Goal: Information Seeking & Learning: Learn about a topic

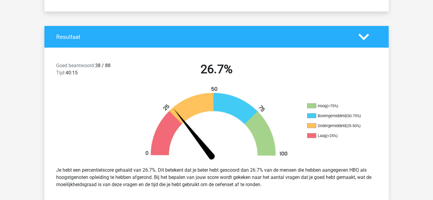
scroll to position [125, 0]
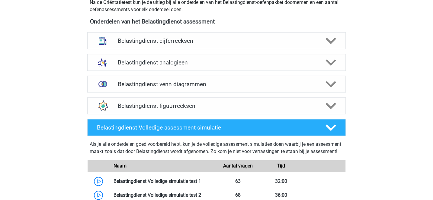
scroll to position [275, 0]
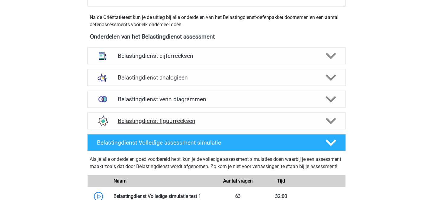
click at [181, 121] on h4 "Belastingdienst figuurreeksen" at bounding box center [216, 121] width 198 height 7
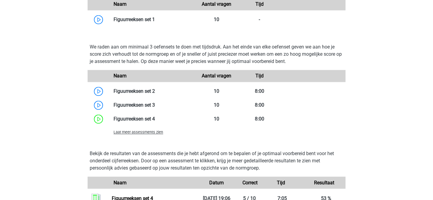
scroll to position [477, 0]
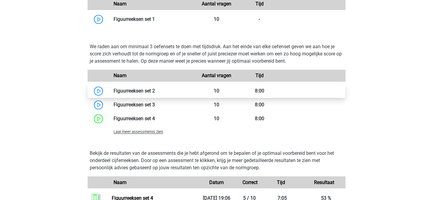
click at [155, 89] on link at bounding box center [155, 91] width 0 height 6
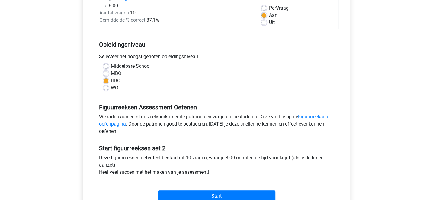
scroll to position [102, 0]
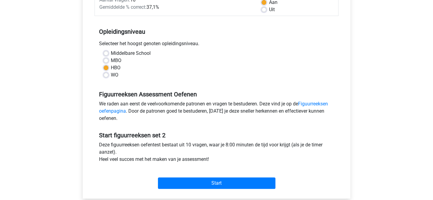
click at [103, 76] on div "Middelbare School MBO HBO WO" at bounding box center [216, 64] width 235 height 29
click at [111, 75] on label "WO" at bounding box center [115, 74] width 8 height 7
click at [105, 75] on input "WO" at bounding box center [105, 74] width 5 height 6
radio input "true"
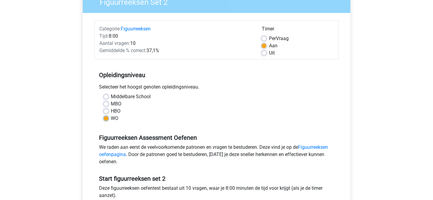
scroll to position [44, 0]
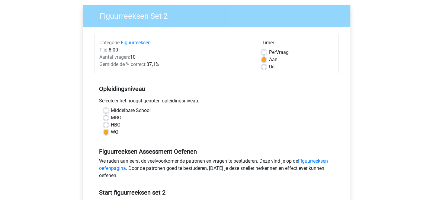
click at [268, 52] on label "Per Vraag" at bounding box center [278, 52] width 20 height 7
click at [262, 52] on input "Per Vraag" at bounding box center [263, 52] width 5 height 6
radio input "true"
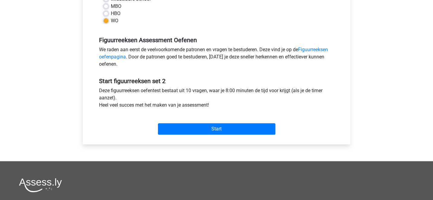
scroll to position [176, 0]
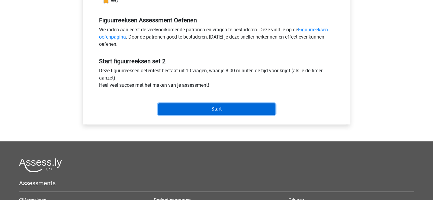
click at [218, 108] on input "Start" at bounding box center [216, 108] width 117 height 11
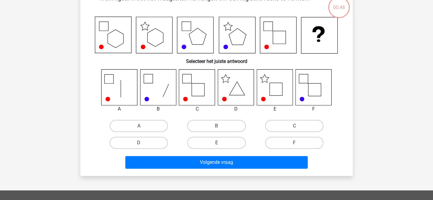
scroll to position [40, 0]
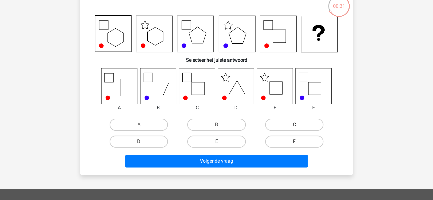
click at [233, 141] on label "E" at bounding box center [216, 142] width 58 height 12
click at [220, 142] on input "E" at bounding box center [218, 144] width 4 height 4
radio input "true"
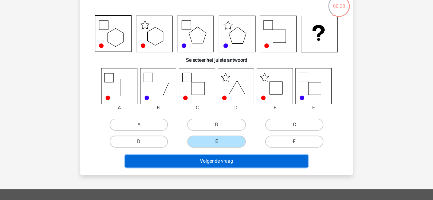
click at [232, 159] on button "Volgende vraag" at bounding box center [216, 161] width 182 height 13
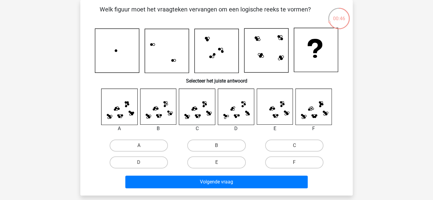
scroll to position [62, 0]
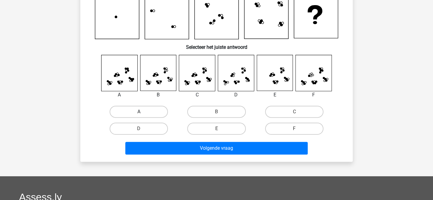
click at [140, 110] on label "A" at bounding box center [138, 112] width 58 height 12
click at [140, 112] on input "A" at bounding box center [141, 114] width 4 height 4
radio input "true"
click at [287, 117] on label "C" at bounding box center [294, 112] width 58 height 12
click at [294, 116] on input "C" at bounding box center [296, 114] width 4 height 4
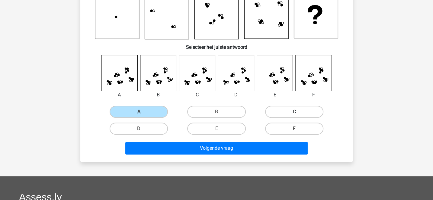
radio input "true"
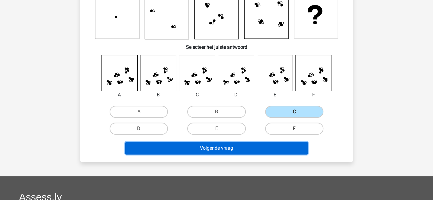
click at [247, 149] on button "Volgende vraag" at bounding box center [216, 148] width 182 height 13
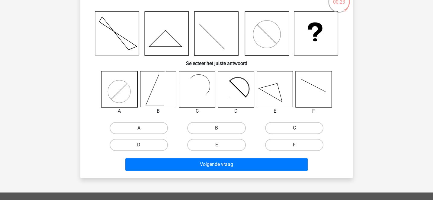
scroll to position [45, 0]
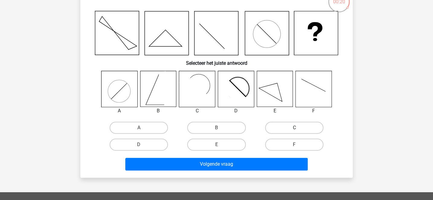
click at [278, 125] on label "C" at bounding box center [294, 128] width 58 height 12
click at [294, 128] on input "C" at bounding box center [296, 130] width 4 height 4
radio input "true"
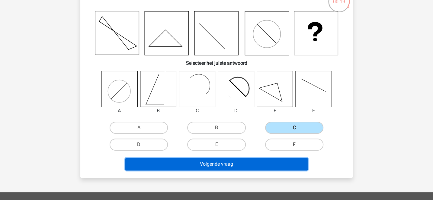
click at [227, 170] on button "Volgende vraag" at bounding box center [216, 164] width 182 height 13
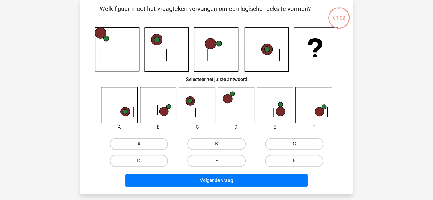
scroll to position [28, 0]
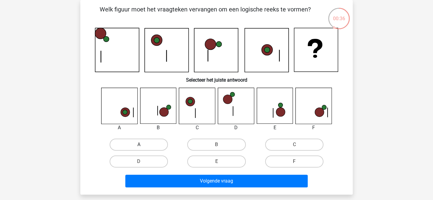
click at [150, 144] on label "A" at bounding box center [138, 145] width 58 height 12
click at [143, 145] on input "A" at bounding box center [141, 147] width 4 height 4
radio input "true"
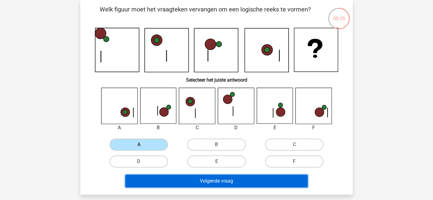
click at [186, 178] on button "Volgende vraag" at bounding box center [216, 181] width 182 height 13
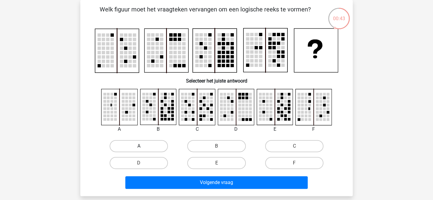
click at [138, 144] on label "A" at bounding box center [138, 146] width 58 height 12
click at [139, 146] on input "A" at bounding box center [141, 148] width 4 height 4
radio input "true"
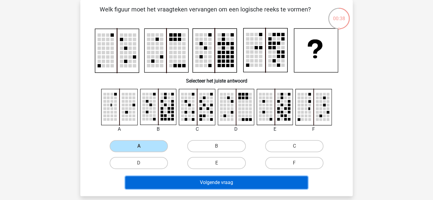
click at [194, 179] on button "Volgende vraag" at bounding box center [216, 182] width 182 height 13
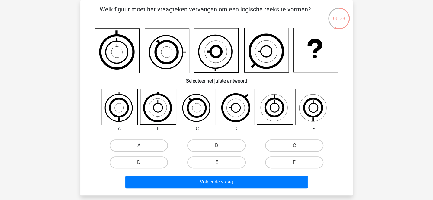
click at [136, 149] on label "A" at bounding box center [138, 146] width 58 height 12
click at [139, 149] on input "A" at bounding box center [141, 148] width 4 height 4
radio input "true"
click at [277, 146] on label "C" at bounding box center [294, 146] width 58 height 12
click at [294, 146] on input "C" at bounding box center [296, 148] width 4 height 4
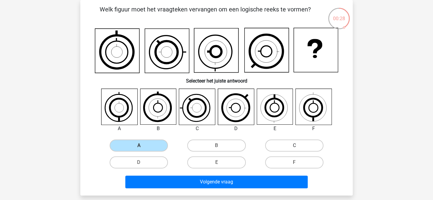
radio input "true"
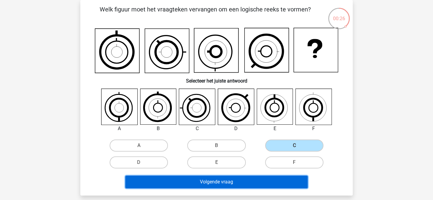
click at [205, 181] on button "Volgende vraag" at bounding box center [216, 182] width 182 height 13
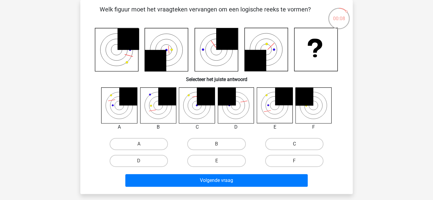
click at [269, 142] on label "C" at bounding box center [294, 144] width 58 height 12
click at [294, 144] on input "C" at bounding box center [296, 146] width 4 height 4
radio input "true"
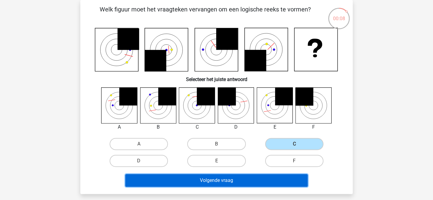
click at [236, 178] on button "Volgende vraag" at bounding box center [216, 180] width 182 height 13
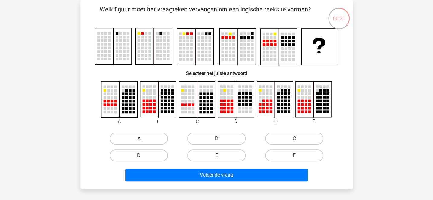
click at [159, 140] on label "A" at bounding box center [138, 139] width 58 height 12
click at [143, 140] on input "A" at bounding box center [141, 141] width 4 height 4
radio input "true"
click at [281, 154] on label "F" at bounding box center [294, 156] width 58 height 12
click at [294, 156] on input "F" at bounding box center [296, 158] width 4 height 4
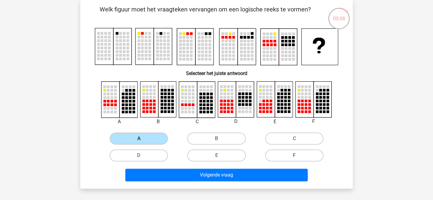
radio input "true"
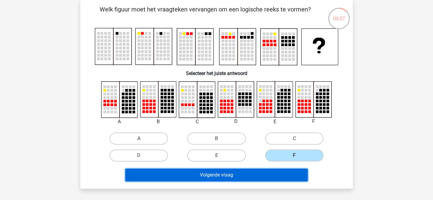
click at [259, 172] on button "Volgende vraag" at bounding box center [216, 175] width 182 height 13
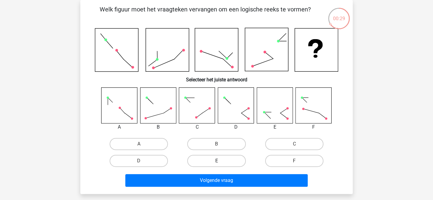
click at [226, 158] on label "E" at bounding box center [216, 161] width 58 height 12
click at [220, 161] on input "E" at bounding box center [218, 163] width 4 height 4
radio input "true"
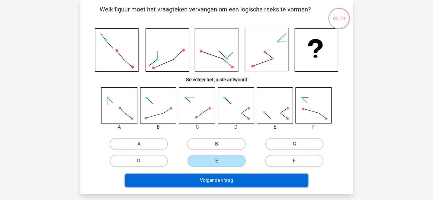
click at [233, 177] on button "Volgende vraag" at bounding box center [216, 180] width 182 height 13
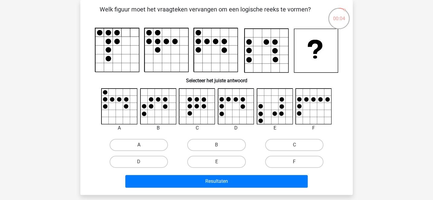
click at [157, 144] on label "A" at bounding box center [138, 145] width 58 height 12
click at [143, 145] on input "A" at bounding box center [141, 147] width 4 height 4
radio input "true"
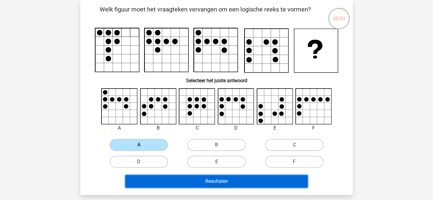
click at [179, 179] on button "Resultaten" at bounding box center [216, 181] width 182 height 13
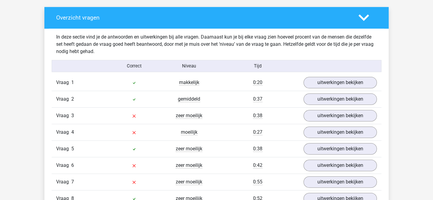
scroll to position [333, 0]
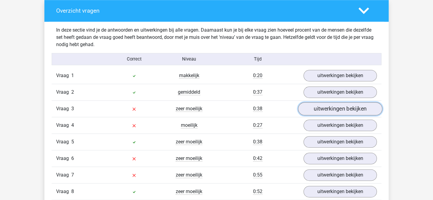
click at [319, 105] on link "uitwerkingen bekijken" at bounding box center [340, 108] width 84 height 13
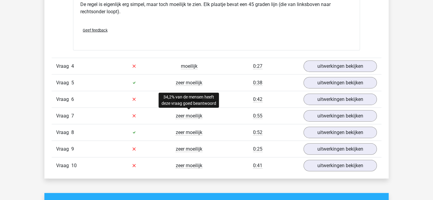
scroll to position [755, 0]
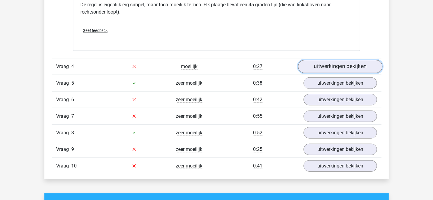
click at [316, 65] on link "uitwerkingen bekijken" at bounding box center [340, 66] width 84 height 13
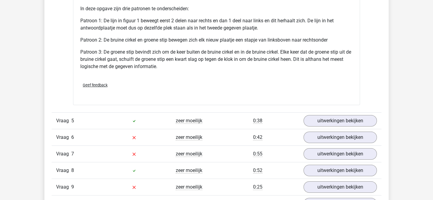
scroll to position [1117, 0]
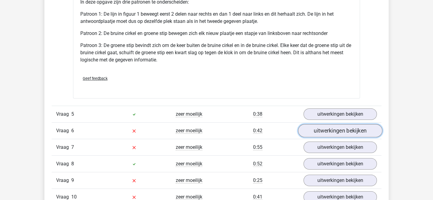
click at [307, 128] on link "uitwerkingen bekijken" at bounding box center [340, 131] width 84 height 13
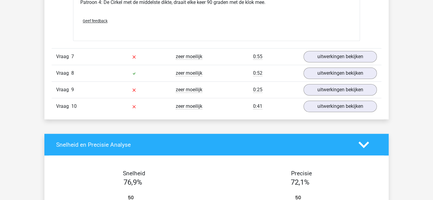
scroll to position [1616, 0]
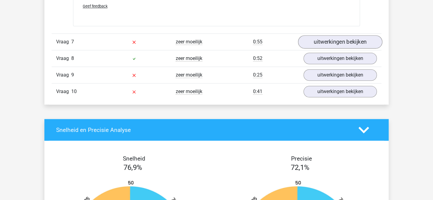
drag, startPoint x: 302, startPoint y: 42, endPoint x: 310, endPoint y: 40, distance: 7.9
click at [310, 40] on div "uitwerkingen bekijken" at bounding box center [340, 41] width 82 height 11
click at [310, 40] on link "uitwerkingen bekijken" at bounding box center [340, 41] width 84 height 13
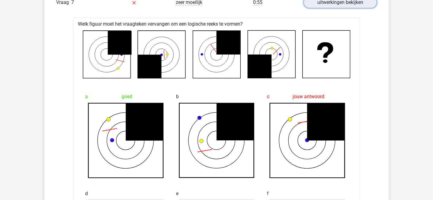
scroll to position [1656, 0]
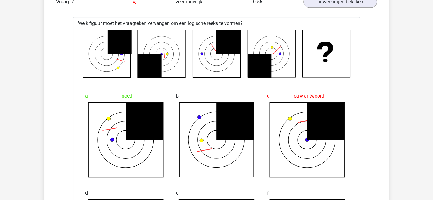
click at [177, 95] on span "b" at bounding box center [177, 96] width 3 height 12
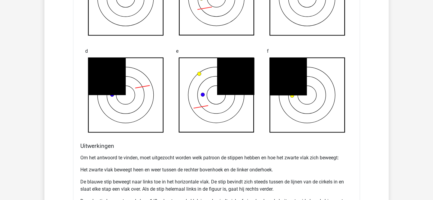
click at [177, 95] on icon at bounding box center [216, 94] width 81 height 75
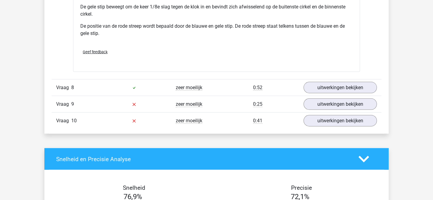
scroll to position [2008, 0]
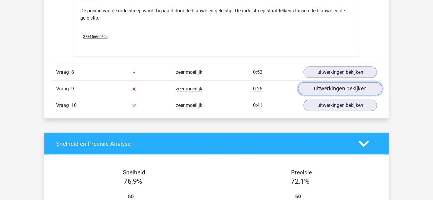
click at [316, 84] on link "uitwerkingen bekijken" at bounding box center [340, 88] width 84 height 13
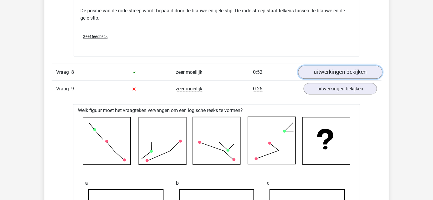
click at [310, 69] on link "uitwerkingen bekijken" at bounding box center [340, 71] width 84 height 13
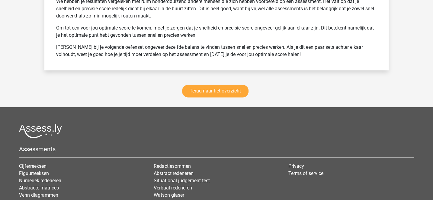
scroll to position [3151, 0]
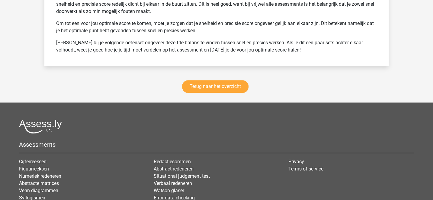
click at [222, 81] on div "Terug naar het overzicht" at bounding box center [216, 88] width 344 height 30
click at [222, 86] on link "Terug naar het overzicht" at bounding box center [215, 86] width 66 height 13
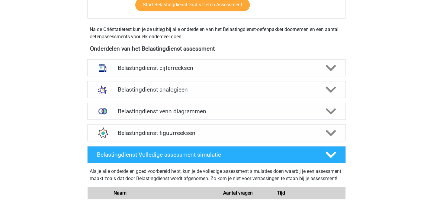
scroll to position [267, 0]
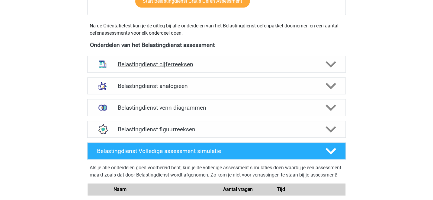
click at [197, 62] on h4 "Belastingdienst cijferreeksen" at bounding box center [216, 64] width 198 height 7
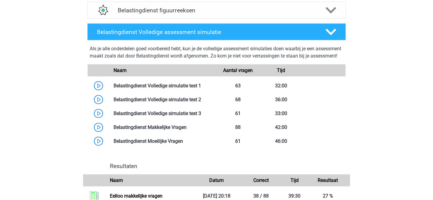
scroll to position [734, 0]
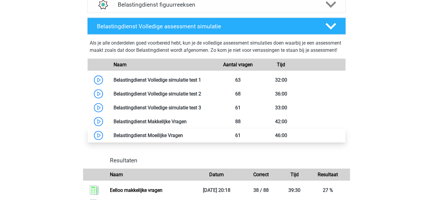
click at [183, 138] on link at bounding box center [183, 135] width 0 height 6
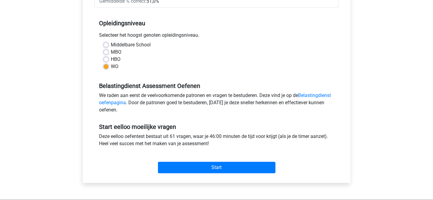
scroll to position [116, 0]
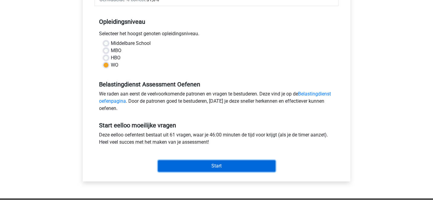
click at [220, 164] on input "Start" at bounding box center [216, 165] width 117 height 11
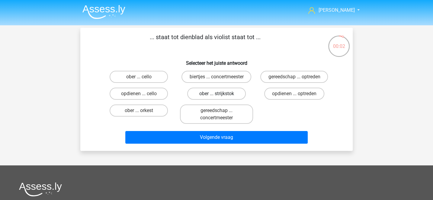
click at [216, 93] on label "ober ... strijkstok" at bounding box center [216, 94] width 58 height 12
click at [216, 94] on input "ober ... strijkstok" at bounding box center [218, 96] width 4 height 4
radio input "true"
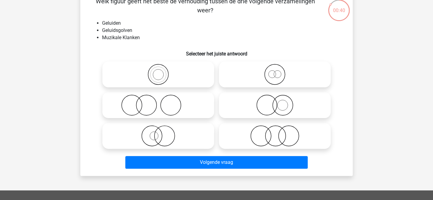
scroll to position [38, 0]
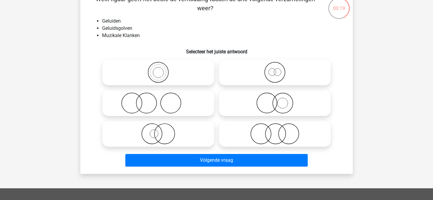
click at [183, 73] on icon at bounding box center [158, 72] width 107 height 21
click at [162, 69] on input "radio" at bounding box center [160, 67] width 4 height 4
radio input "true"
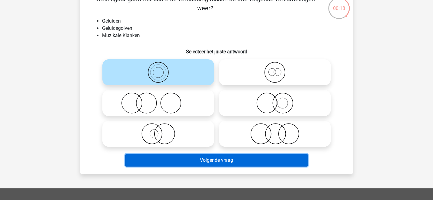
click at [216, 158] on button "Volgende vraag" at bounding box center [216, 160] width 182 height 13
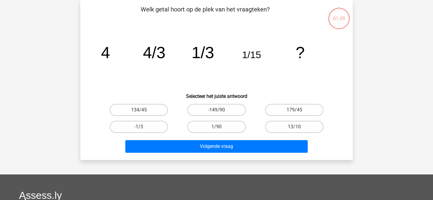
scroll to position [28, 0]
click at [229, 130] on label "1/90" at bounding box center [216, 127] width 58 height 12
click at [220, 130] on input "1/90" at bounding box center [218, 129] width 4 height 4
radio input "true"
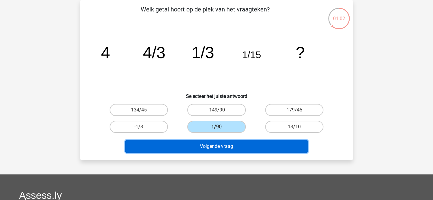
click at [230, 144] on button "Volgende vraag" at bounding box center [216, 146] width 182 height 13
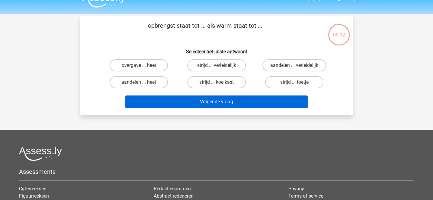
scroll to position [0, 0]
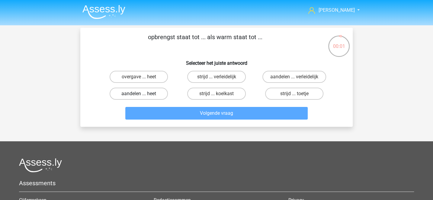
click at [160, 91] on label "aandelen ... heet" at bounding box center [138, 94] width 58 height 12
click at [143, 94] on input "aandelen ... heet" at bounding box center [141, 96] width 4 height 4
radio input "true"
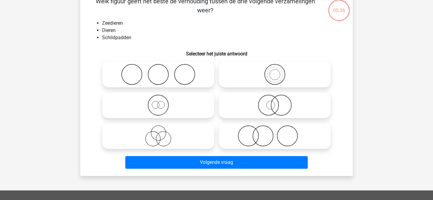
scroll to position [36, 0]
click at [263, 79] on icon at bounding box center [274, 74] width 107 height 21
click at [274, 71] on input "radio" at bounding box center [276, 70] width 4 height 4
radio input "true"
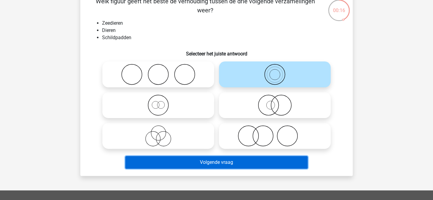
click at [227, 161] on button "Volgende vraag" at bounding box center [216, 162] width 182 height 13
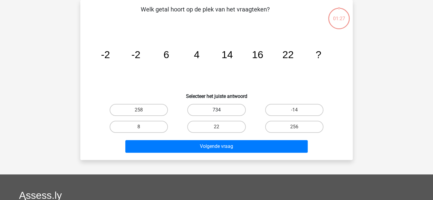
scroll to position [28, 0]
click at [239, 127] on label "22" at bounding box center [216, 127] width 58 height 12
click at [220, 127] on input "22" at bounding box center [218, 129] width 4 height 4
radio input "true"
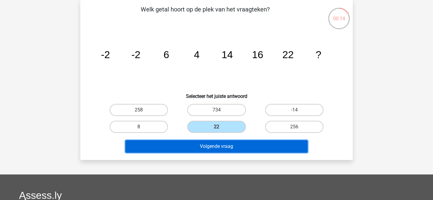
click at [242, 142] on button "Volgende vraag" at bounding box center [216, 146] width 182 height 13
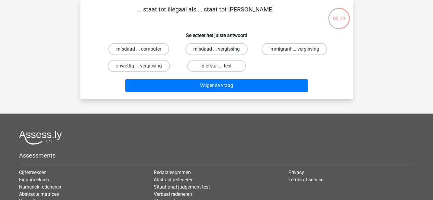
click at [207, 52] on label "misdaad ... vergissing" at bounding box center [216, 49] width 62 height 12
click at [216, 52] on input "misdaad ... vergissing" at bounding box center [218, 51] width 4 height 4
radio input "true"
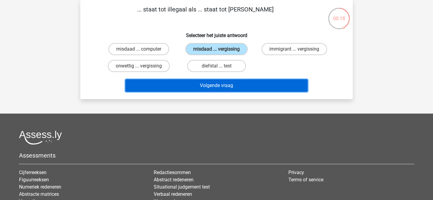
click at [229, 85] on button "Volgende vraag" at bounding box center [216, 85] width 182 height 13
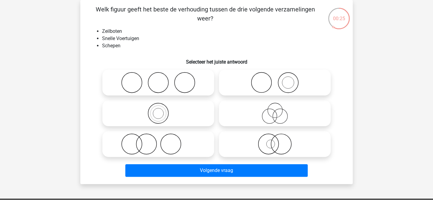
click at [264, 88] on icon at bounding box center [274, 82] width 107 height 21
click at [274, 80] on input "radio" at bounding box center [276, 78] width 4 height 4
radio input "true"
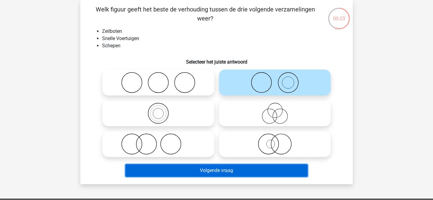
click at [217, 169] on button "Volgende vraag" at bounding box center [216, 170] width 182 height 13
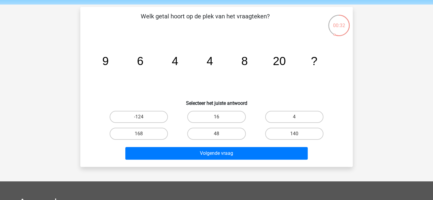
scroll to position [43, 0]
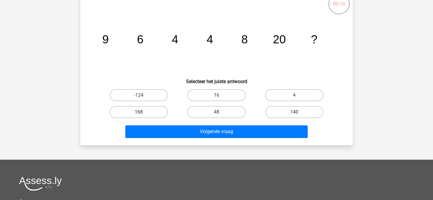
click at [157, 107] on label "168" at bounding box center [138, 112] width 58 height 12
click at [143, 112] on input "168" at bounding box center [141, 114] width 4 height 4
radio input "true"
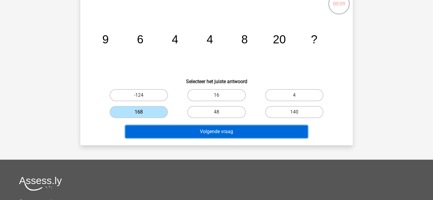
click at [212, 130] on button "Volgende vraag" at bounding box center [216, 131] width 182 height 13
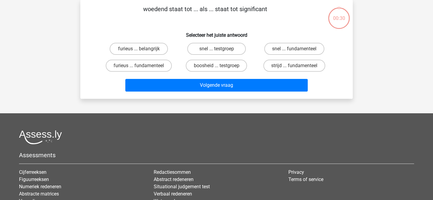
scroll to position [28, 0]
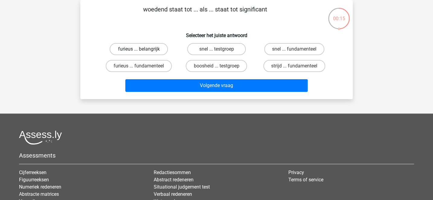
click at [163, 46] on label "furieus ... belangrijk" at bounding box center [138, 49] width 58 height 12
click at [143, 49] on input "furieus ... belangrijk" at bounding box center [141, 51] width 4 height 4
radio input "true"
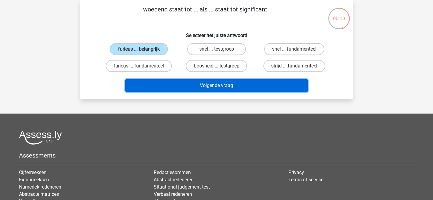
click at [196, 87] on button "Volgende vraag" at bounding box center [216, 85] width 182 height 13
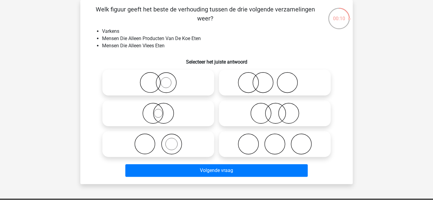
click at [168, 83] on icon at bounding box center [158, 82] width 107 height 21
click at [162, 80] on input "radio" at bounding box center [160, 78] width 4 height 4
radio input "true"
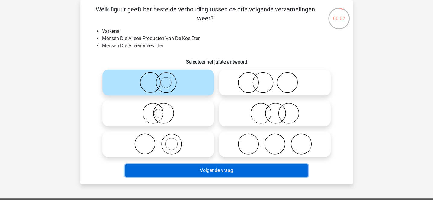
click at [237, 170] on button "Volgende vraag" at bounding box center [216, 170] width 182 height 13
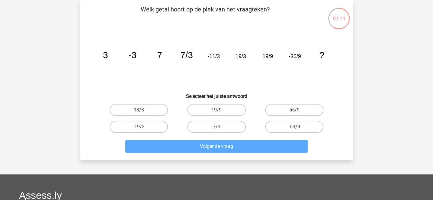
click at [286, 109] on label "55/9" at bounding box center [294, 110] width 58 height 12
click at [294, 110] on input "55/9" at bounding box center [296, 112] width 4 height 4
radio input "true"
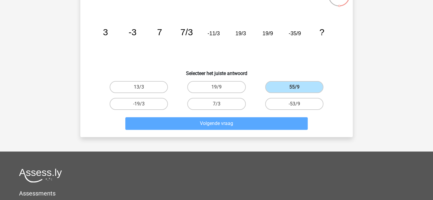
scroll to position [62, 0]
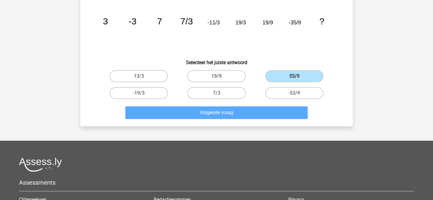
click at [229, 78] on label "19/9" at bounding box center [216, 76] width 58 height 12
click at [220, 78] on input "19/9" at bounding box center [218, 78] width 4 height 4
radio input "true"
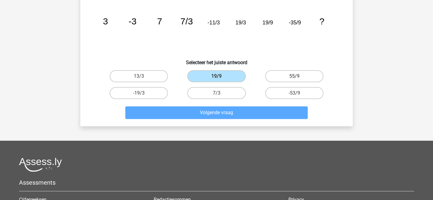
click at [267, 78] on label "55/9" at bounding box center [294, 76] width 58 height 12
click at [294, 78] on input "55/9" at bounding box center [296, 78] width 4 height 4
radio input "true"
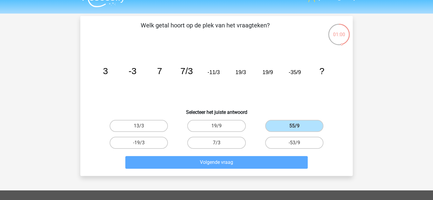
scroll to position [0, 0]
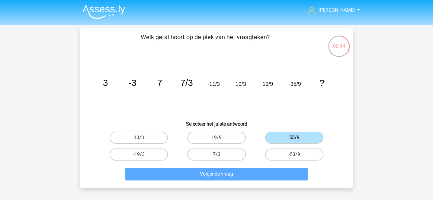
click at [216, 152] on label "7/3" at bounding box center [216, 155] width 58 height 12
click at [216, 155] on input "7/3" at bounding box center [218, 157] width 4 height 4
radio input "true"
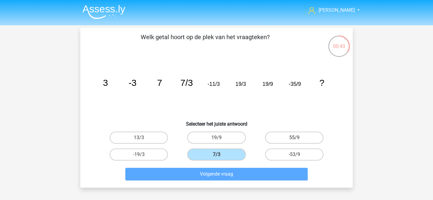
click at [280, 141] on label "55/9" at bounding box center [294, 138] width 58 height 12
click at [294, 141] on input "55/9" at bounding box center [296, 140] width 4 height 4
radio input "true"
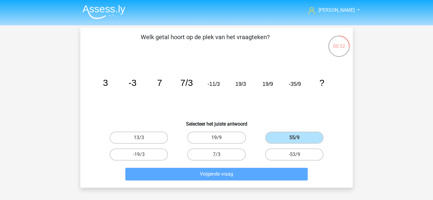
click at [205, 136] on label "19/9" at bounding box center [216, 138] width 58 height 12
click at [216, 138] on input "19/9" at bounding box center [218, 140] width 4 height 4
radio input "true"
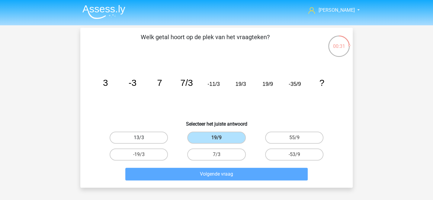
click at [154, 134] on label "13/3" at bounding box center [138, 138] width 58 height 12
click at [143, 138] on input "13/3" at bounding box center [141, 140] width 4 height 4
radio input "true"
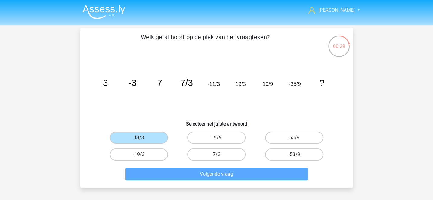
click at [159, 155] on label "-19/3" at bounding box center [138, 155] width 58 height 12
click at [143, 155] on input "-19/3" at bounding box center [141, 157] width 4 height 4
radio input "true"
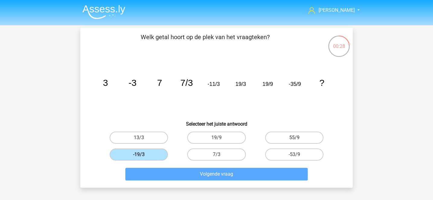
click at [287, 136] on label "55/9" at bounding box center [294, 138] width 58 height 12
click at [294, 138] on input "55/9" at bounding box center [296, 140] width 4 height 4
radio input "true"
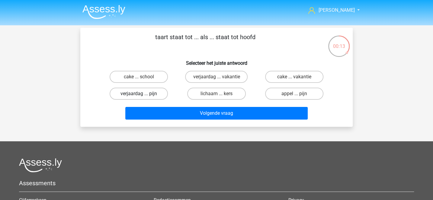
click at [157, 92] on label "verjaardag ... pijn" at bounding box center [138, 94] width 58 height 12
click at [143, 94] on input "verjaardag ... pijn" at bounding box center [141, 96] width 4 height 4
radio input "true"
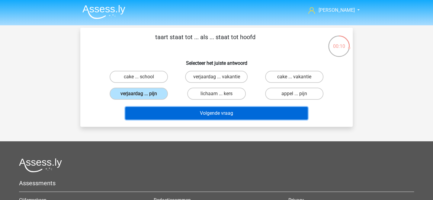
click at [202, 114] on button "Volgende vraag" at bounding box center [216, 113] width 182 height 13
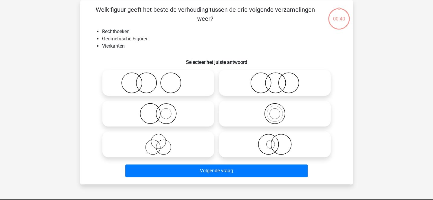
scroll to position [28, 0]
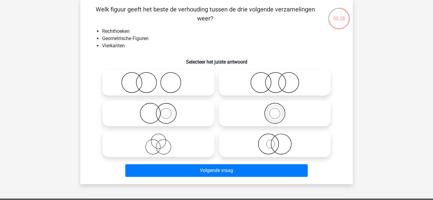
click at [278, 83] on icon at bounding box center [274, 82] width 107 height 21
click at [278, 80] on input "radio" at bounding box center [276, 78] width 4 height 4
radio input "true"
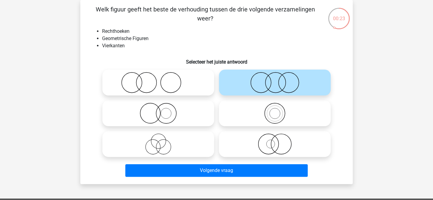
click at [283, 120] on icon at bounding box center [274, 113] width 107 height 21
click at [278, 110] on input "radio" at bounding box center [276, 108] width 4 height 4
radio input "true"
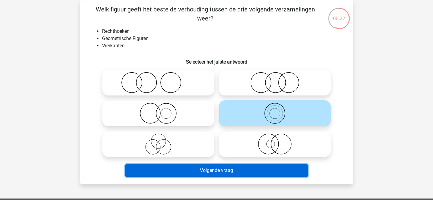
click at [236, 171] on button "Volgende vraag" at bounding box center [216, 170] width 182 height 13
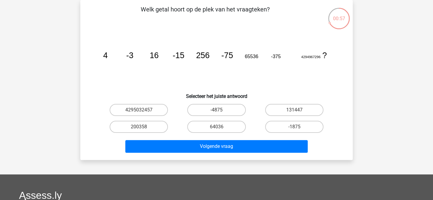
click at [246, 46] on icon "image/svg+xml 4 -3 16 -15 256 -75 65536 -375 4294967296 ?" at bounding box center [216, 58] width 243 height 61
click at [289, 126] on label "-1875" at bounding box center [294, 127] width 58 height 12
click at [294, 127] on input "-1875" at bounding box center [296, 129] width 4 height 4
radio input "true"
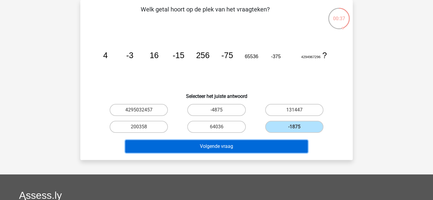
click at [256, 142] on button "Volgende vraag" at bounding box center [216, 146] width 182 height 13
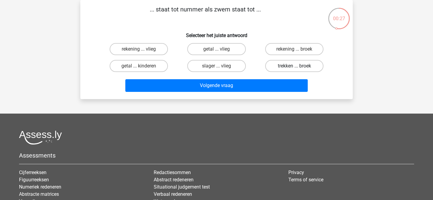
click at [284, 64] on label "trekken ... broek" at bounding box center [294, 66] width 58 height 12
click at [294, 66] on input "trekken ... broek" at bounding box center [296, 68] width 4 height 4
radio input "true"
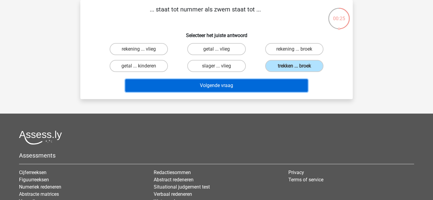
click at [253, 85] on button "Volgende vraag" at bounding box center [216, 85] width 182 height 13
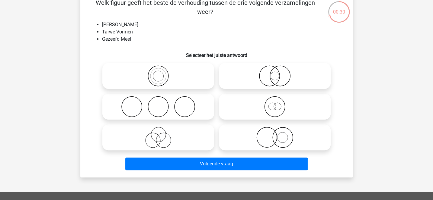
scroll to position [36, 0]
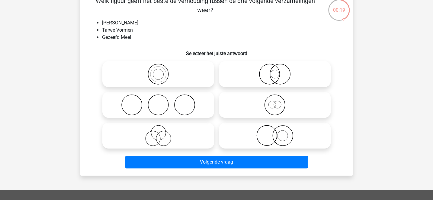
click at [274, 105] on icon at bounding box center [274, 104] width 107 height 21
click at [274, 102] on input "radio" at bounding box center [276, 100] width 4 height 4
radio input "true"
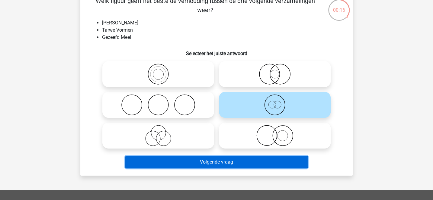
click at [244, 160] on button "Volgende vraag" at bounding box center [216, 162] width 182 height 13
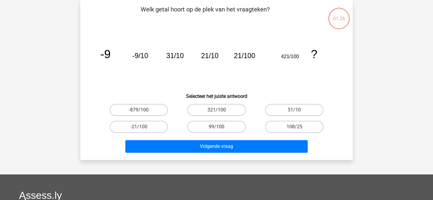
scroll to position [28, 0]
click at [279, 126] on label "108/25" at bounding box center [294, 127] width 58 height 12
click at [294, 127] on input "108/25" at bounding box center [296, 129] width 4 height 4
radio input "true"
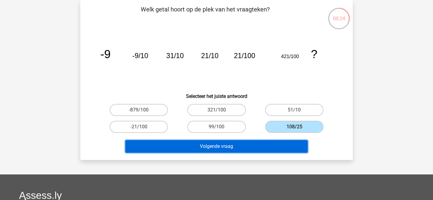
click at [251, 143] on button "Volgende vraag" at bounding box center [216, 146] width 182 height 13
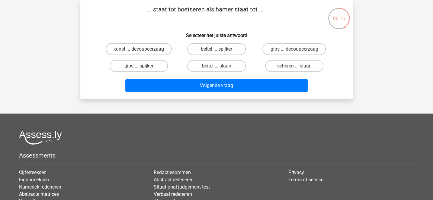
click at [236, 48] on label "beitel ... spijker" at bounding box center [216, 49] width 58 height 12
click at [220, 49] on input "beitel ... spijker" at bounding box center [218, 51] width 4 height 4
radio input "true"
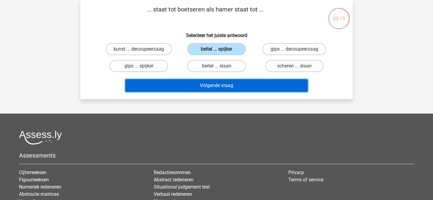
click at [230, 88] on button "Volgende vraag" at bounding box center [216, 85] width 182 height 13
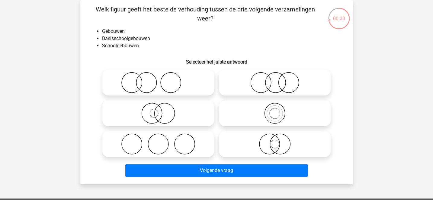
click at [174, 114] on icon at bounding box center [158, 113] width 107 height 21
click at [162, 110] on input "radio" at bounding box center [160, 108] width 4 height 4
radio input "true"
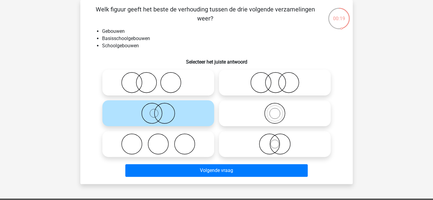
click at [278, 110] on input "radio" at bounding box center [276, 108] width 4 height 4
radio input "true"
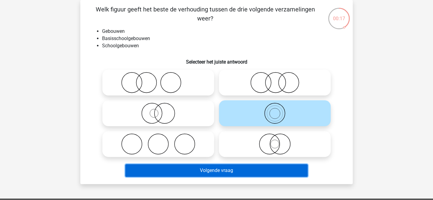
click at [228, 172] on button "Volgende vraag" at bounding box center [216, 170] width 182 height 13
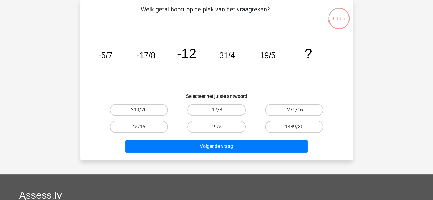
click at [275, 114] on label "-271/16" at bounding box center [294, 110] width 58 height 12
click at [294, 114] on input "-271/16" at bounding box center [296, 112] width 4 height 4
radio input "true"
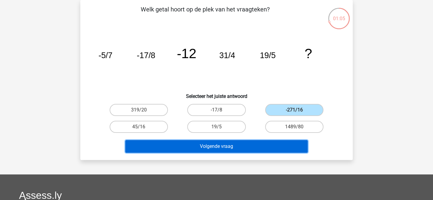
click at [239, 147] on button "Volgende vraag" at bounding box center [216, 146] width 182 height 13
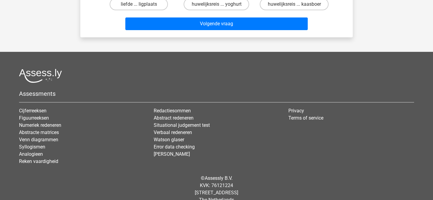
scroll to position [100, 0]
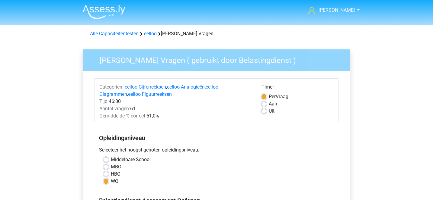
scroll to position [116, 0]
